Goal: Task Accomplishment & Management: Use online tool/utility

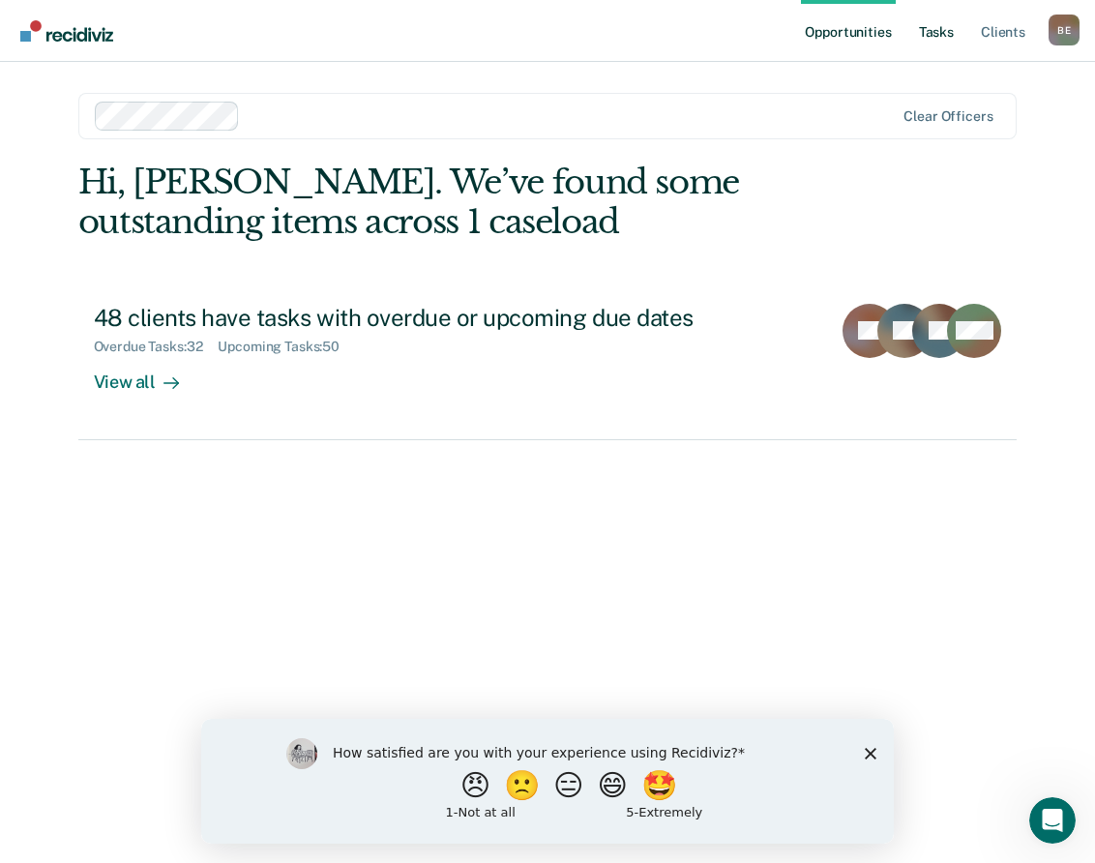
click at [935, 36] on link "Tasks" at bounding box center [936, 31] width 43 height 62
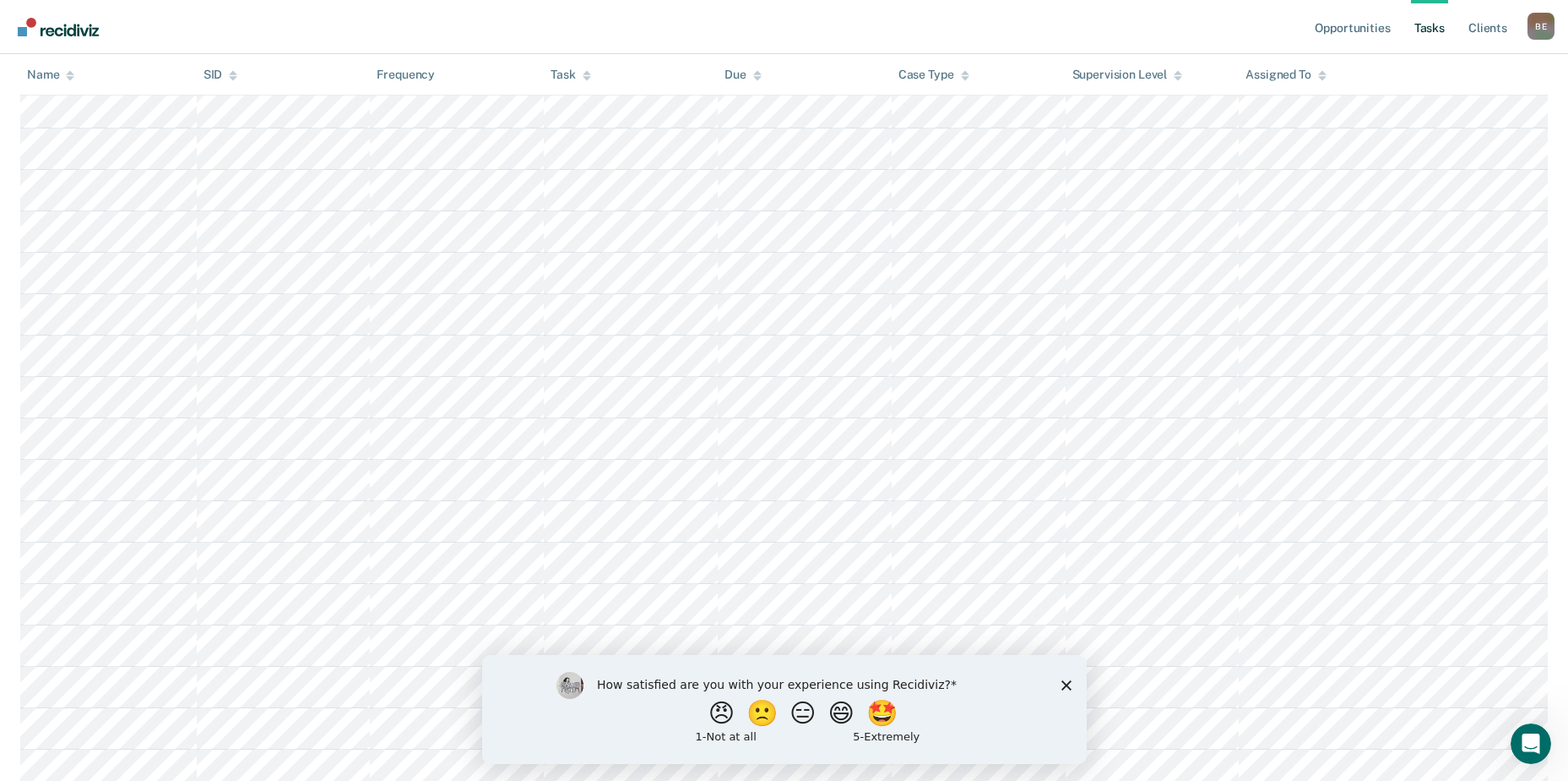
scroll to position [2282, 0]
click at [955, 682] on icon "Close survey" at bounding box center [1066, 685] width 10 height 10
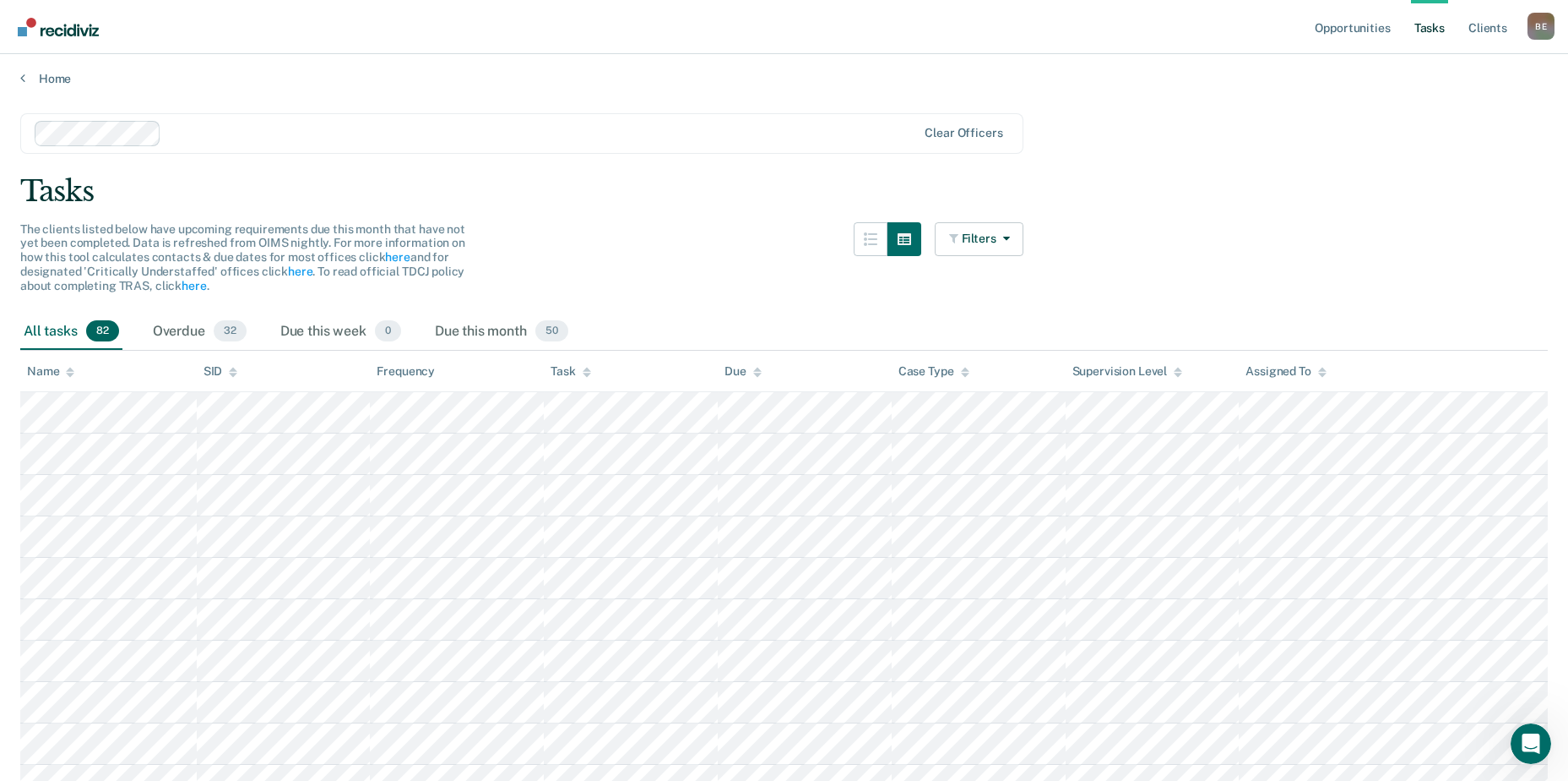
scroll to position [0, 0]
click at [457, 344] on div "Due this month 50" at bounding box center [501, 335] width 141 height 38
click at [31, 87] on link "Home" at bounding box center [784, 81] width 1528 height 15
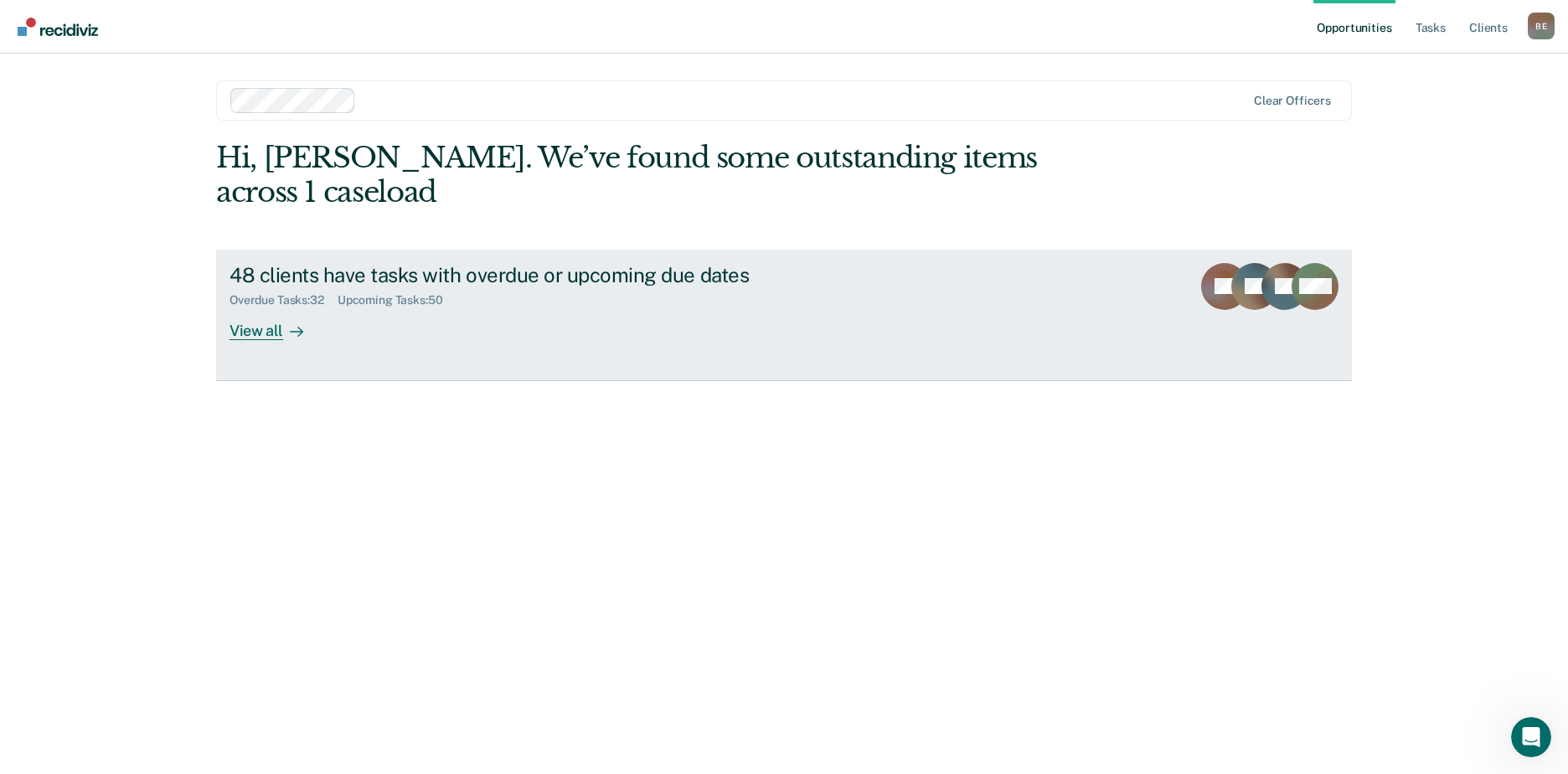
click at [293, 325] on icon at bounding box center [296, 331] width 13 height 13
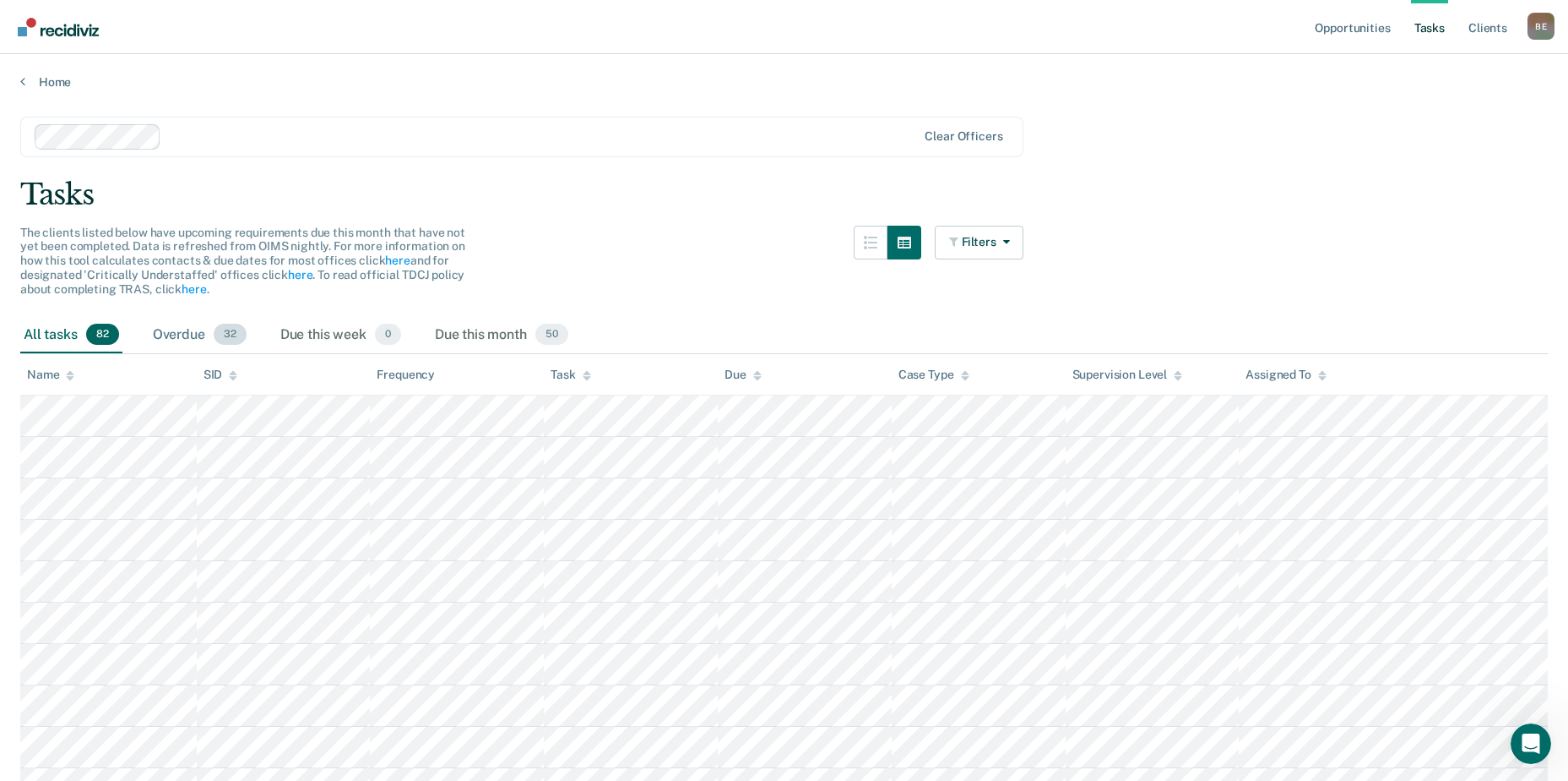
click at [181, 342] on div "Overdue 32" at bounding box center [199, 335] width 100 height 38
click at [102, 329] on span "82" at bounding box center [103, 334] width 33 height 22
